Goal: Complete application form

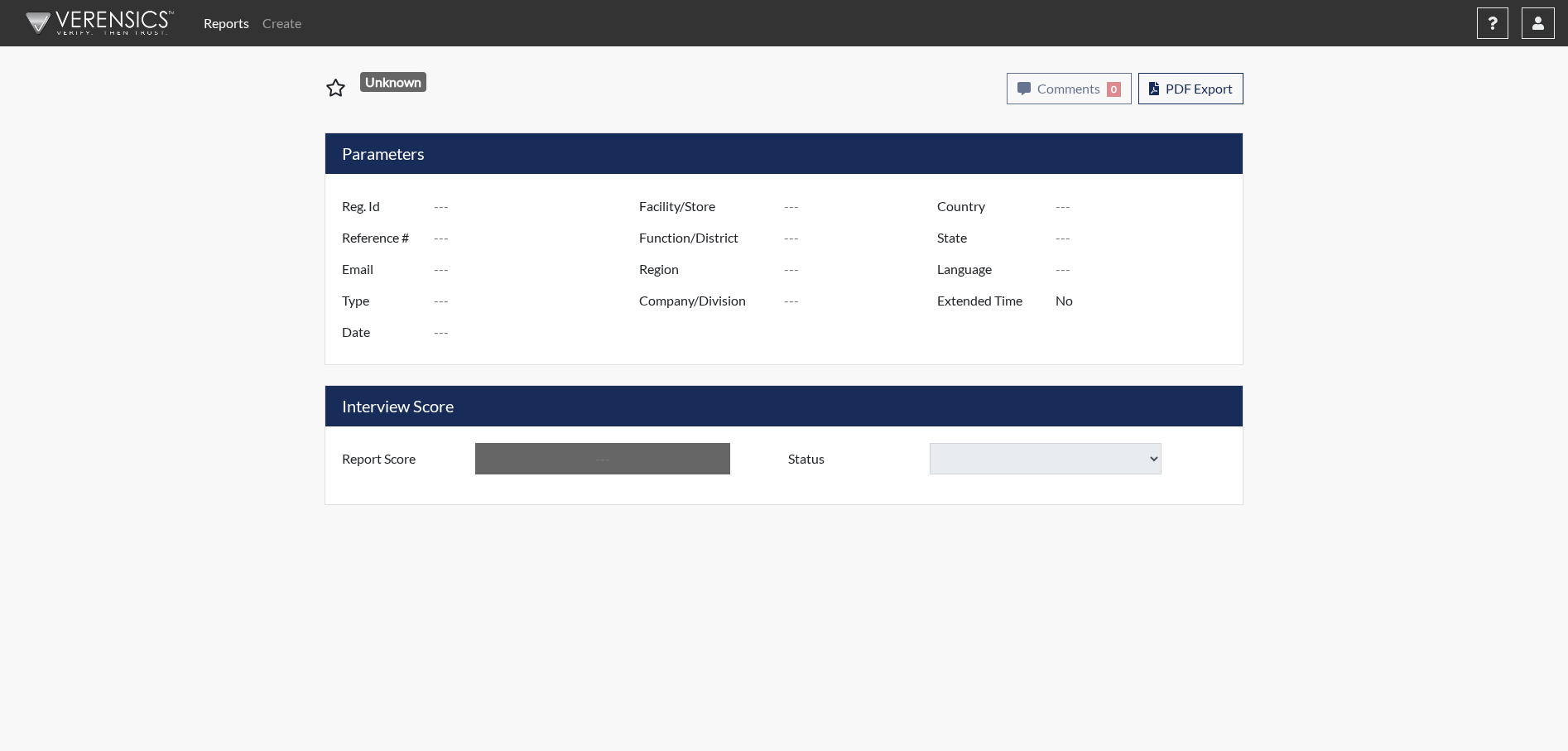
type input "[PERSON_NAME] 9115"
type input "51649"
type input "[EMAIL_ADDRESS][DOMAIN_NAME]"
type input "Corrections Pre-Employment"
type input "[DATE]"
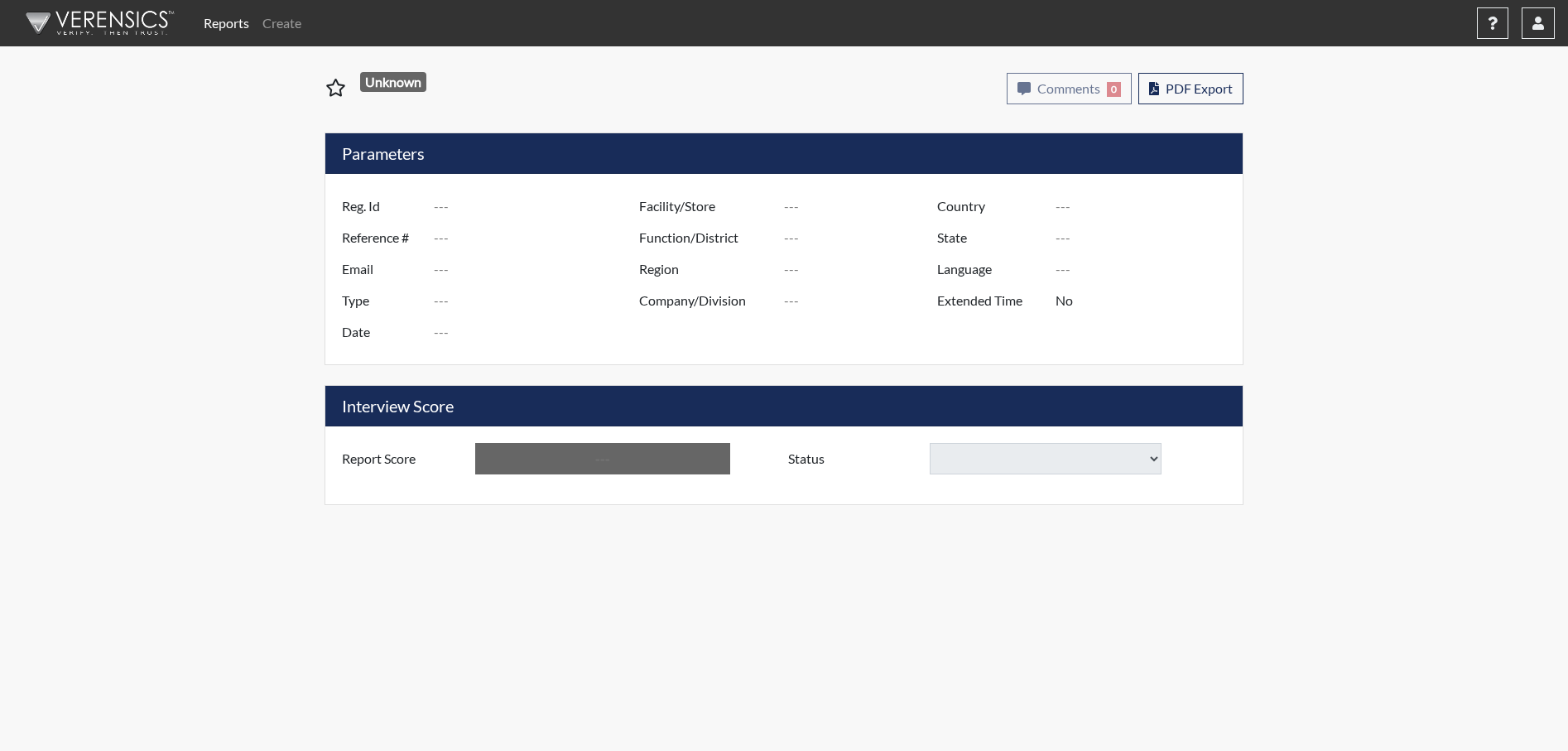
type input "[PERSON_NAME]"
type input "[GEOGRAPHIC_DATA]"
type input "[US_STATE]"
type input "English"
type input "Yes"
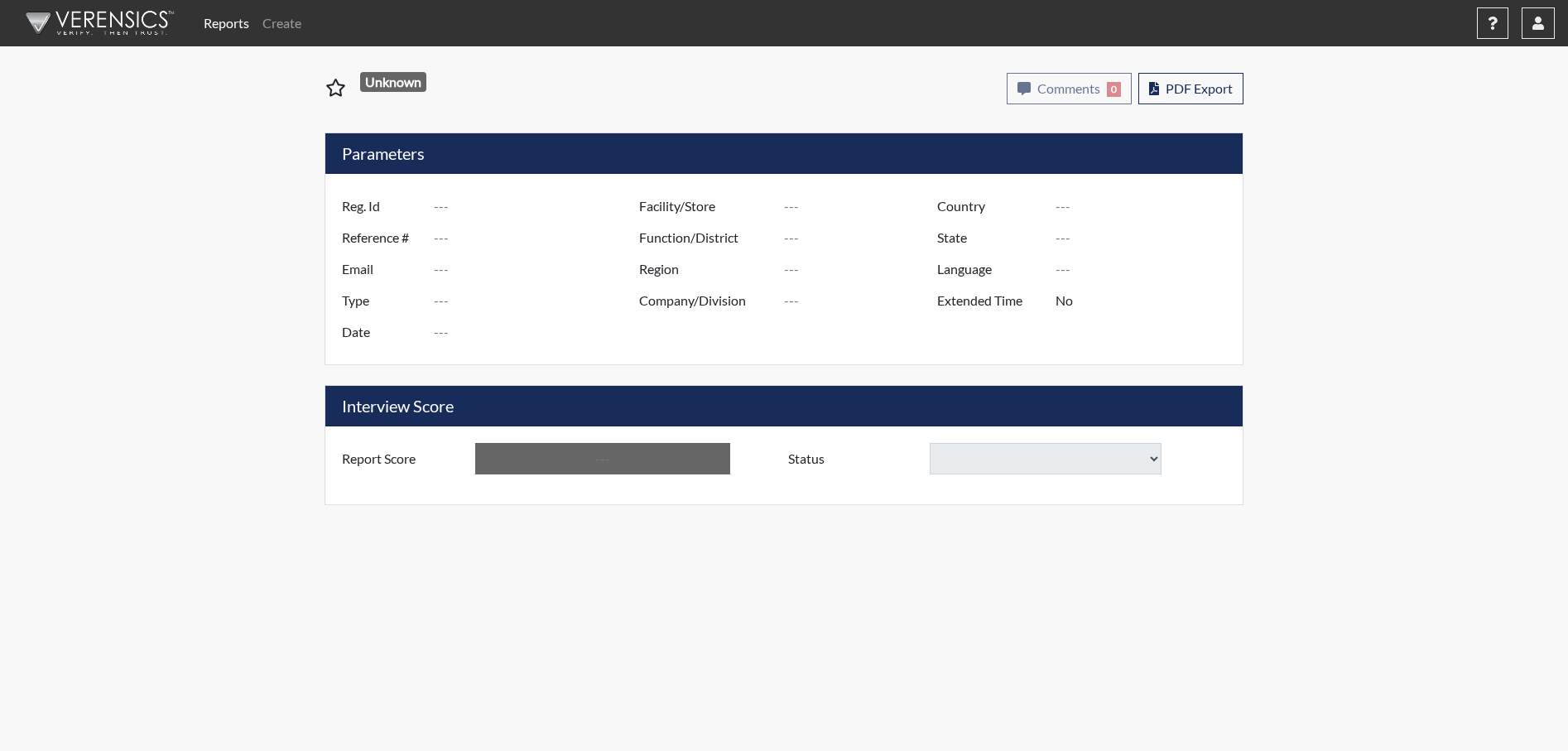
type input "Below Conditions"
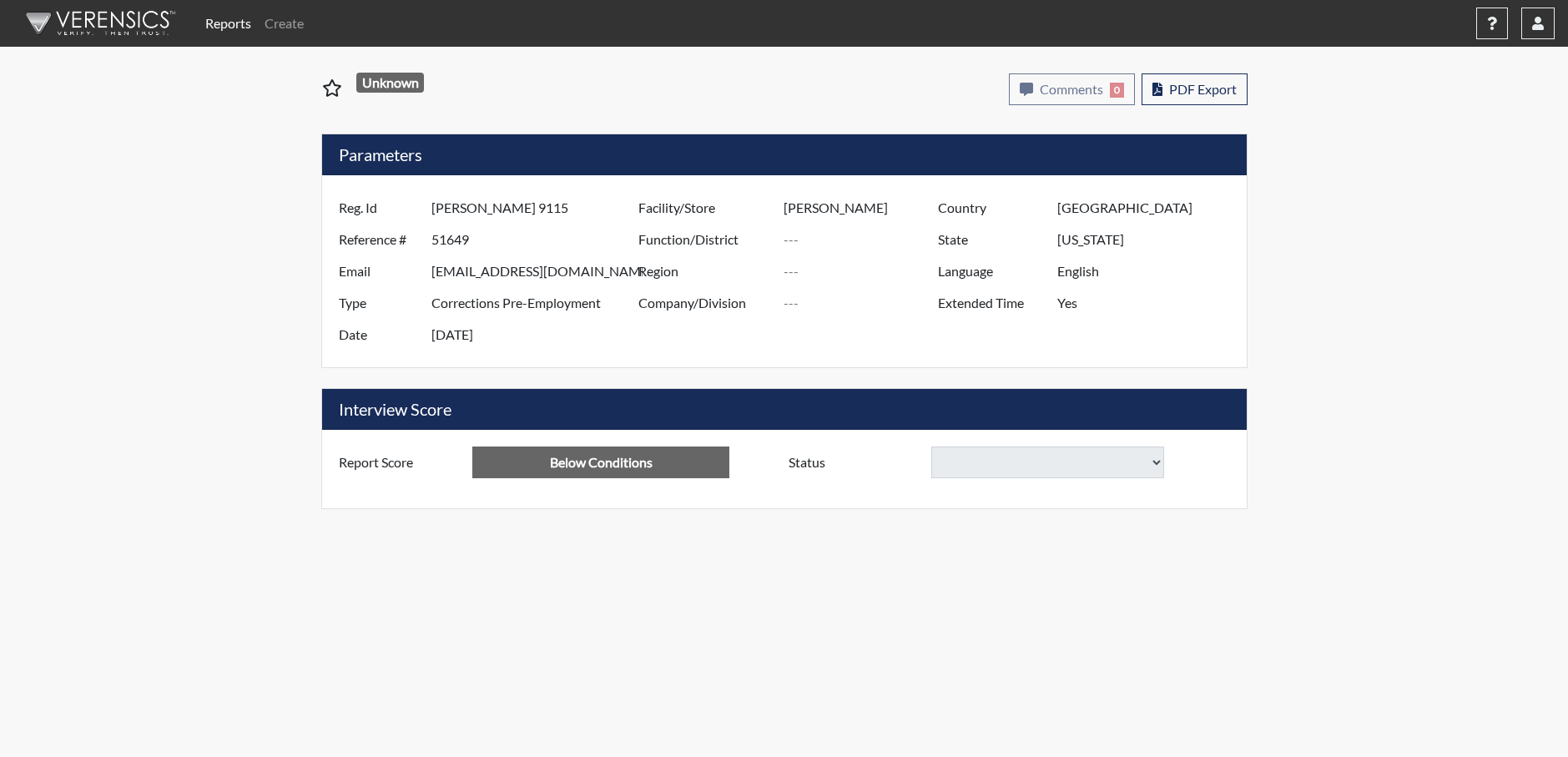
select select
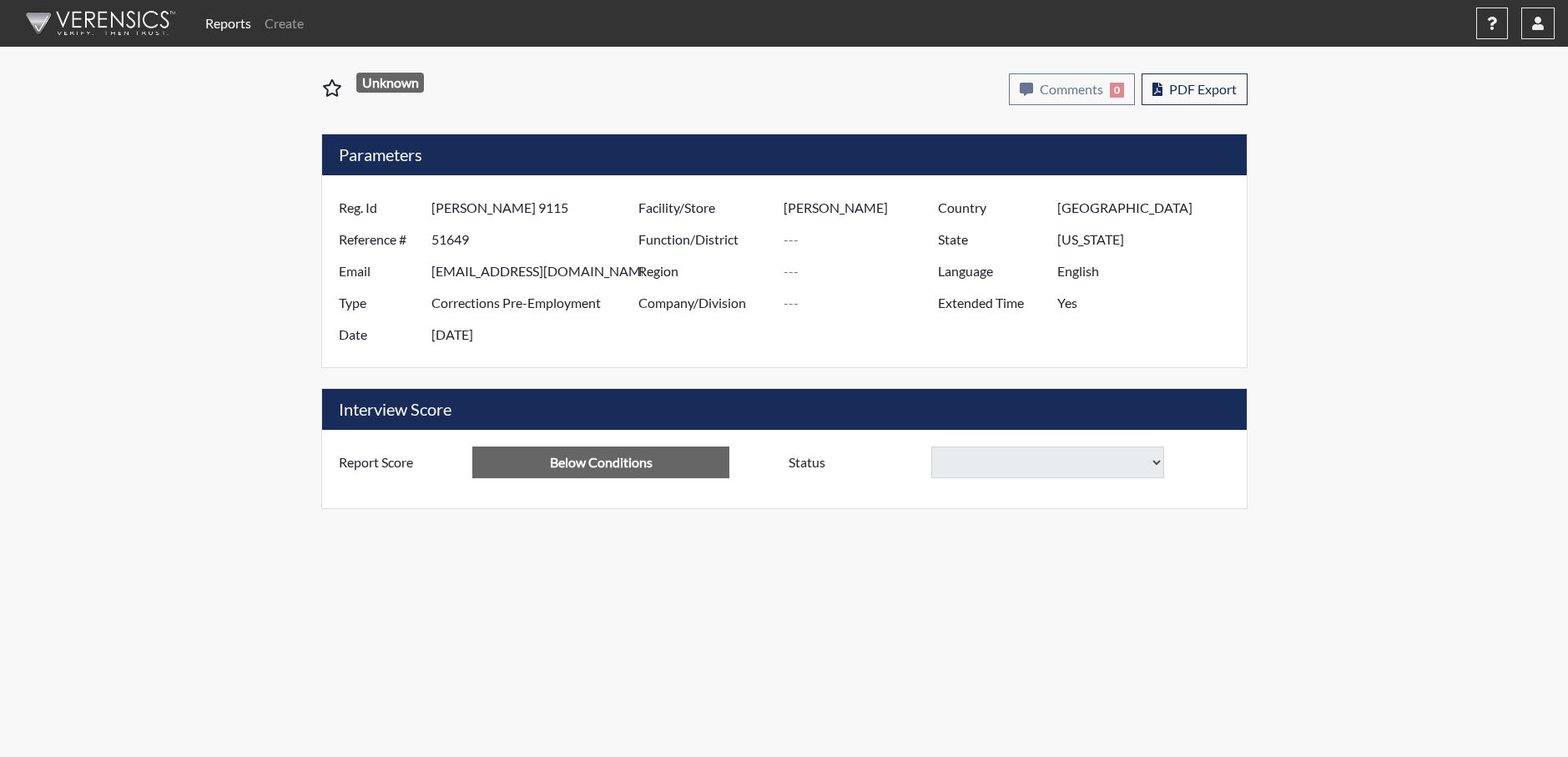
select select
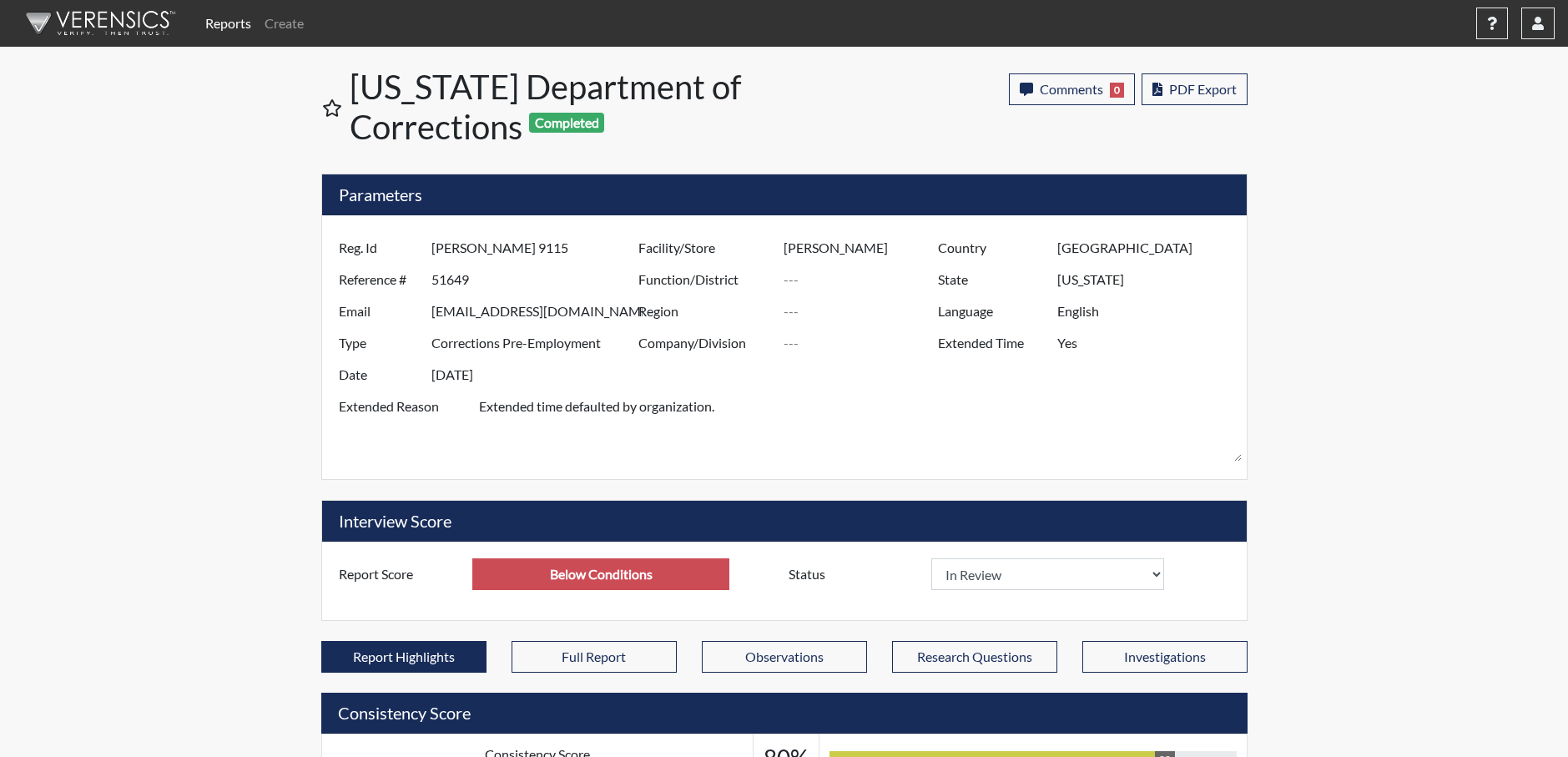
scroll to position [277, 693]
select select
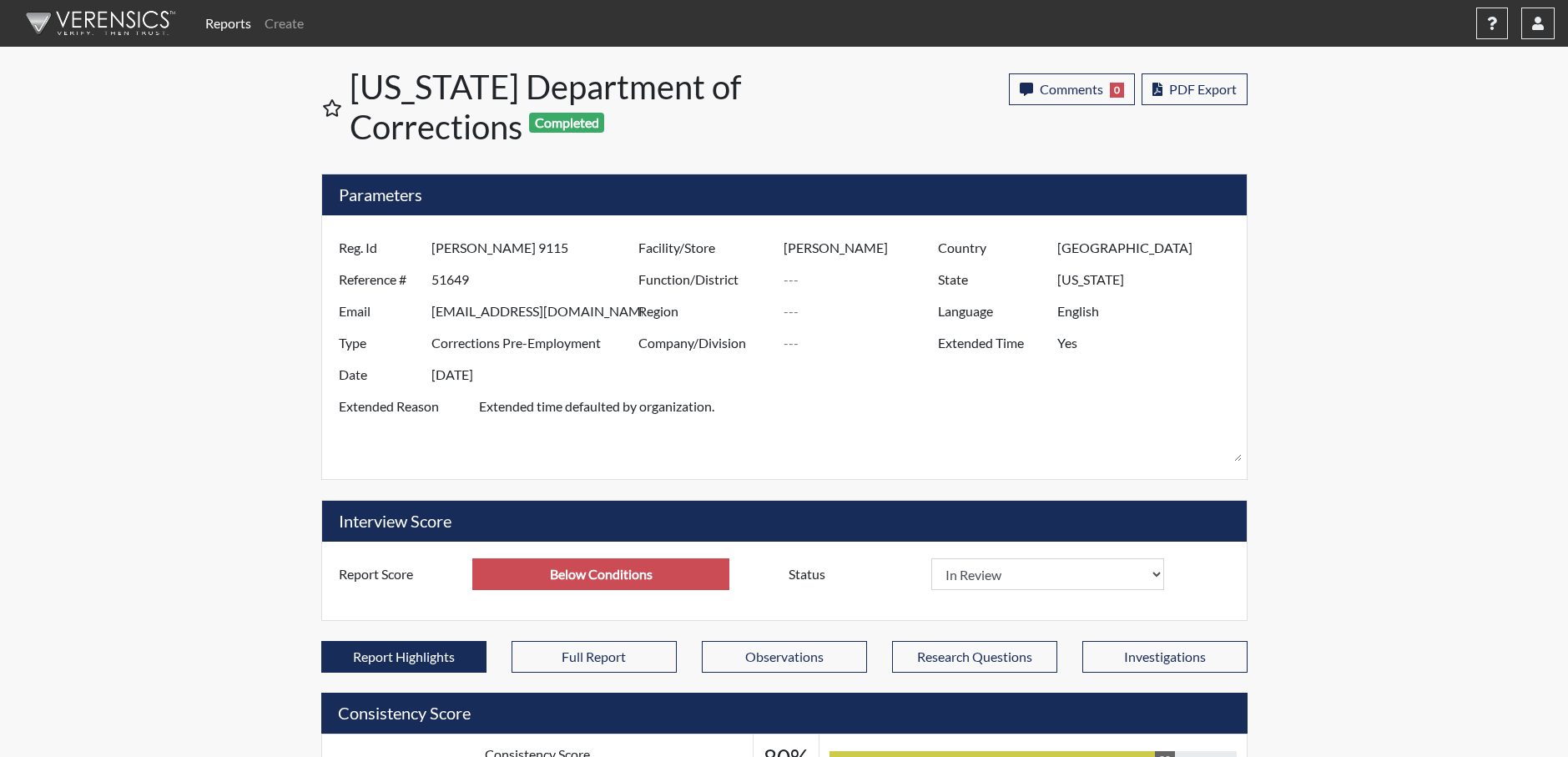
select select
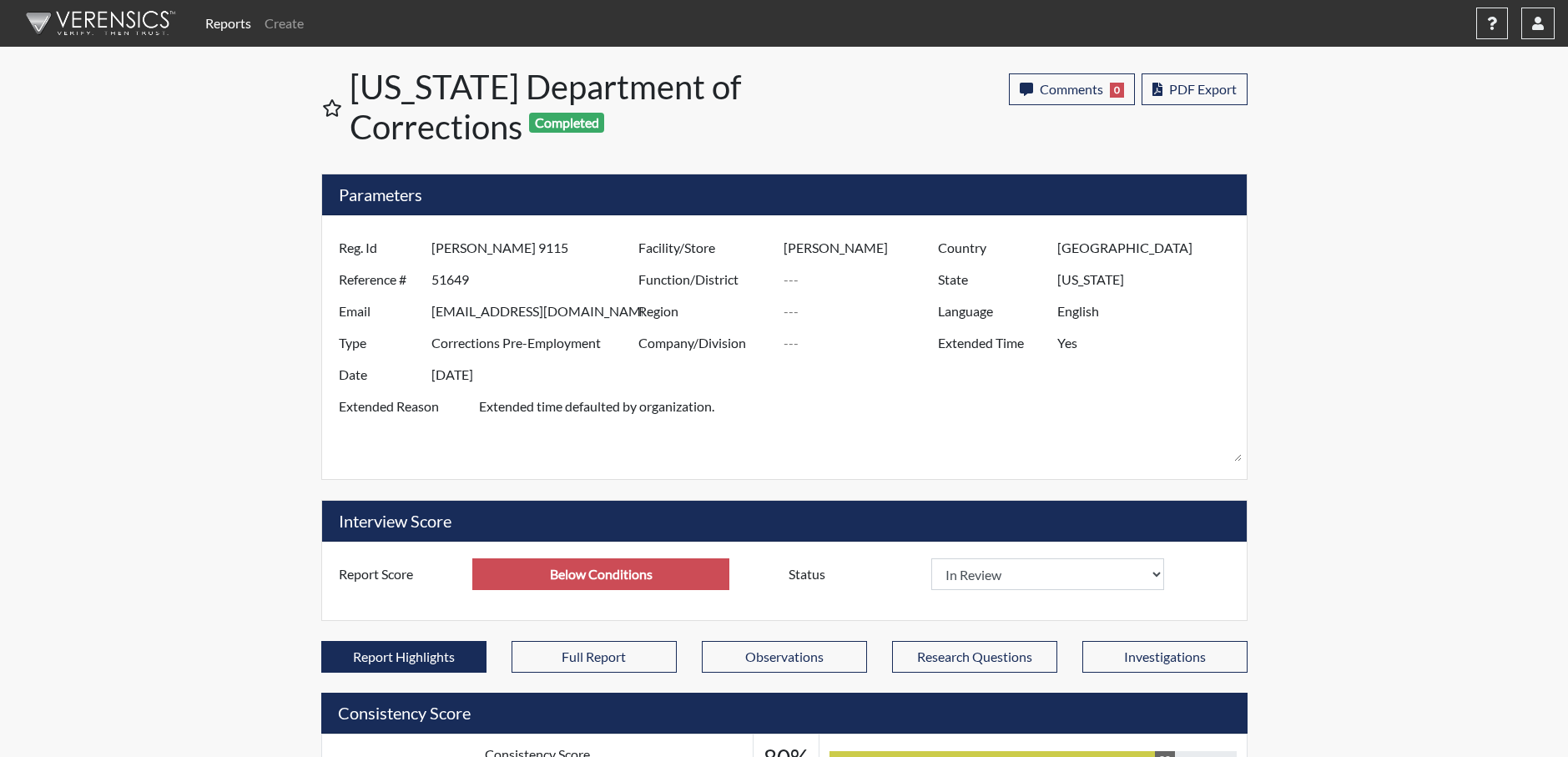
select select
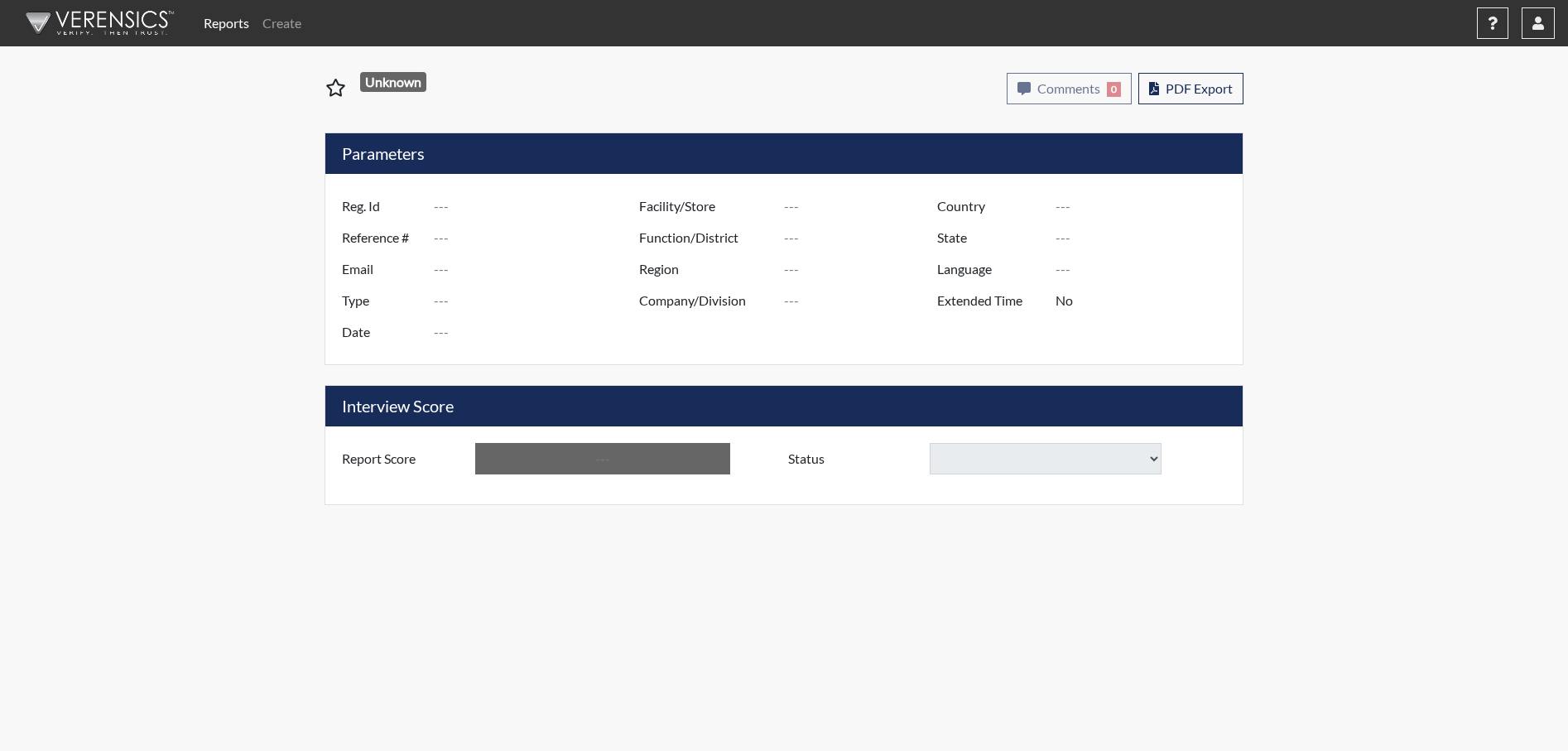
type input "D. Simmons Jr. 6649"
type input "51648"
type input "dsimmcollege@gmail.com"
type input "Corrections Pre-Employment"
type input "[DATE]"
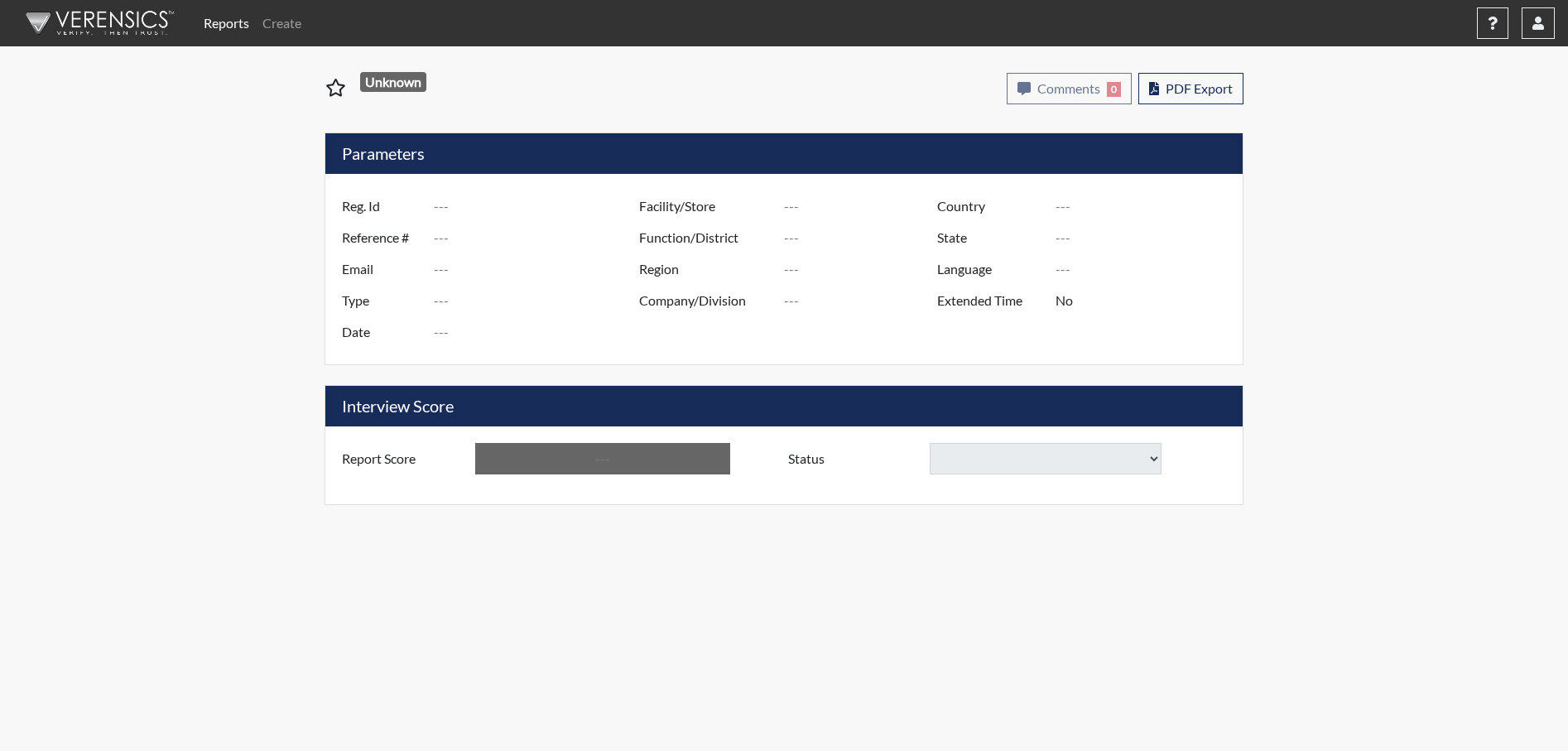
type input "Lieber CI"
type input "[GEOGRAPHIC_DATA]"
type input "[US_STATE]"
type input "English"
type input "Yes"
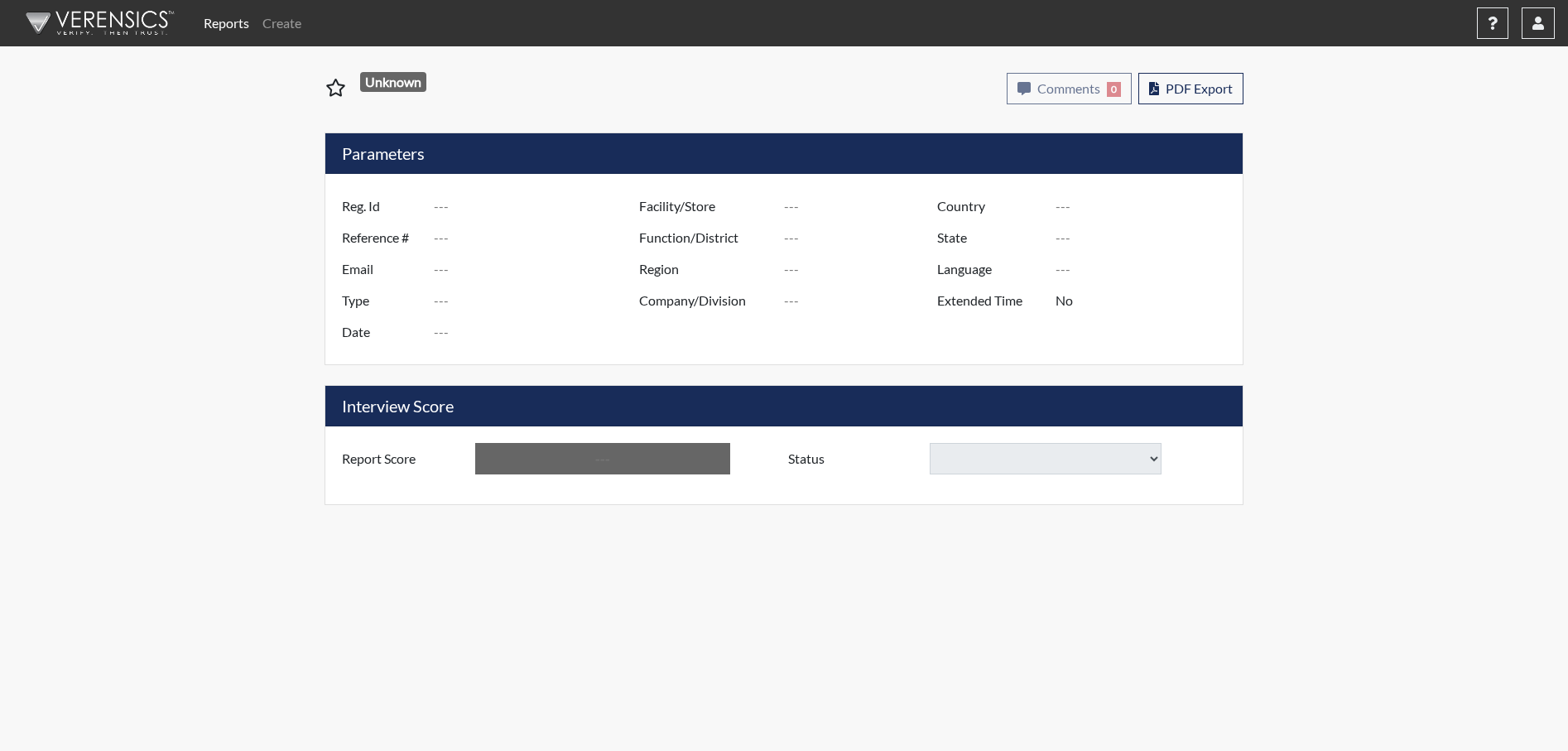
type input "Above Conditions"
select select
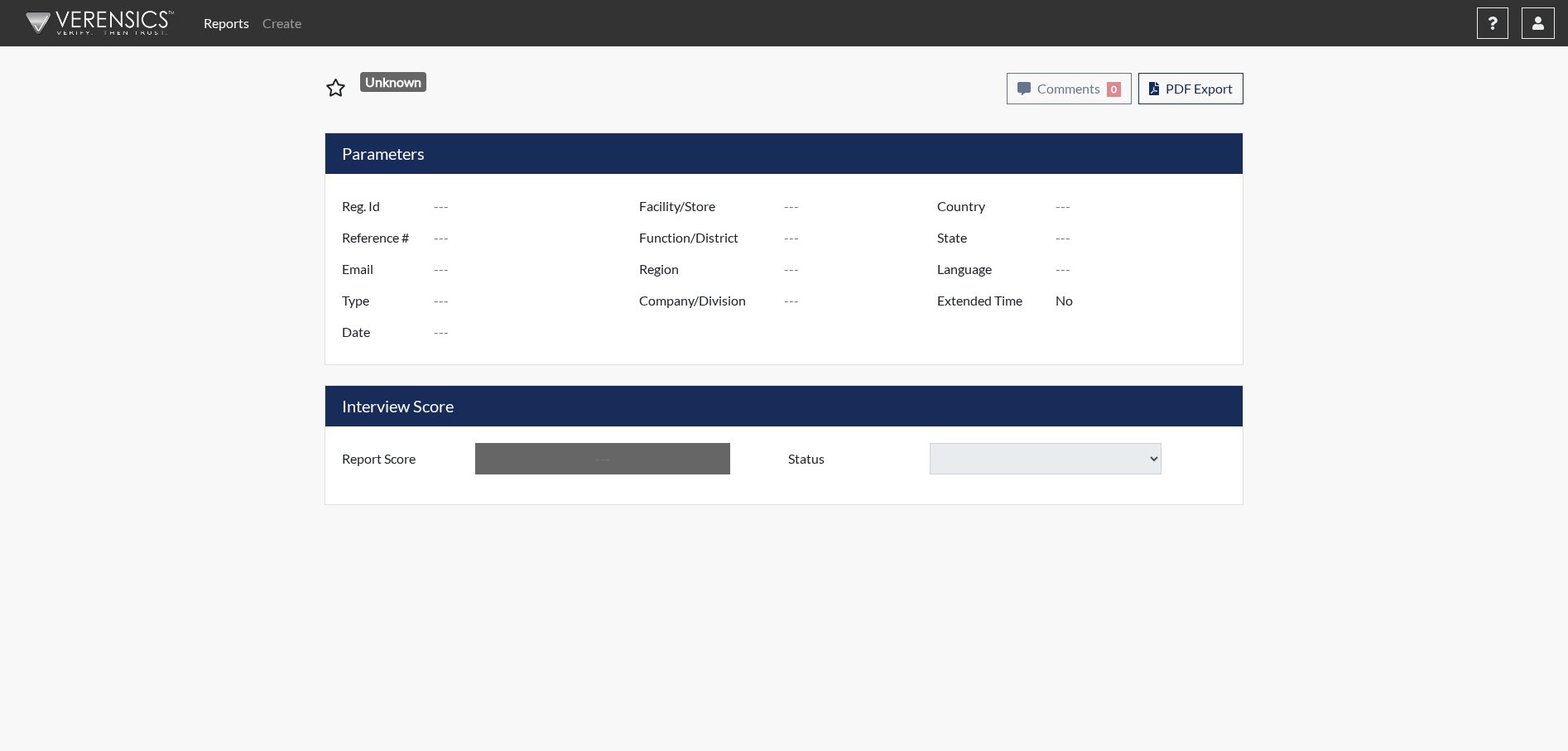
select select
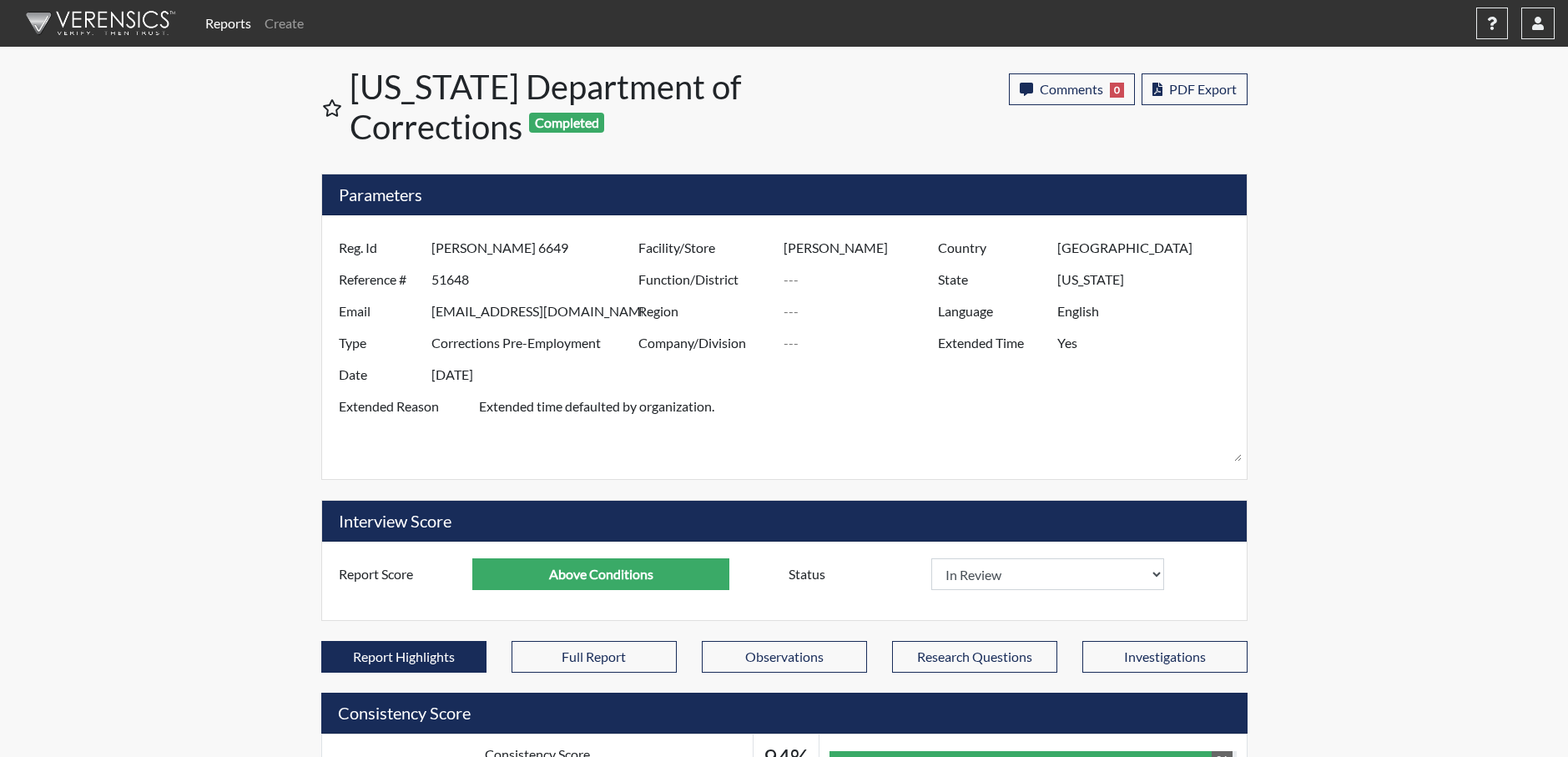
scroll to position [277, 693]
